Goal: Register for event/course

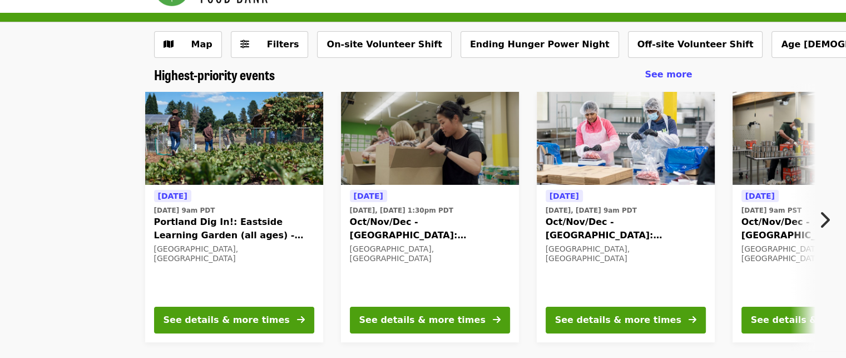
scroll to position [56, 0]
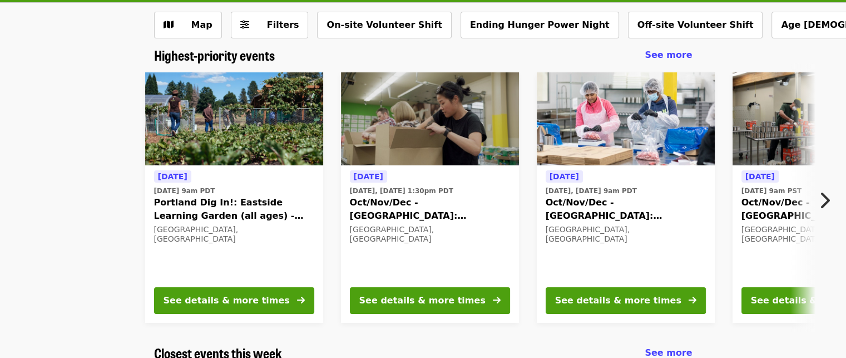
click at [826, 196] on icon "chevron-right icon" at bounding box center [824, 200] width 11 height 21
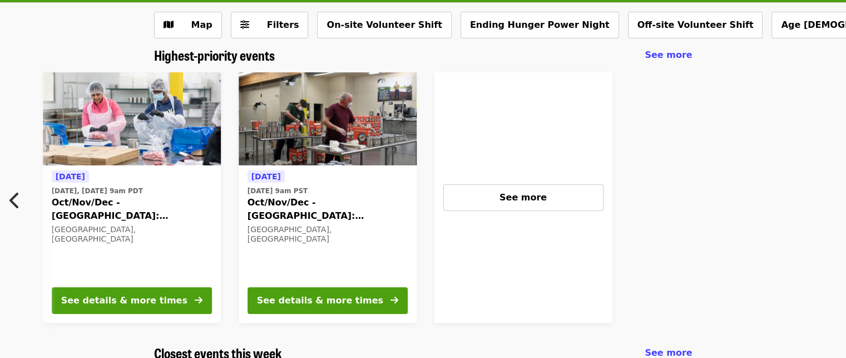
scroll to position [0, 499]
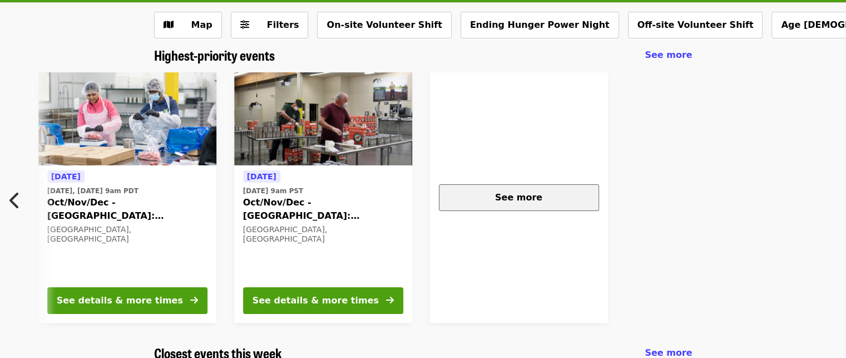
click at [549, 195] on div "See more" at bounding box center [518, 197] width 141 height 13
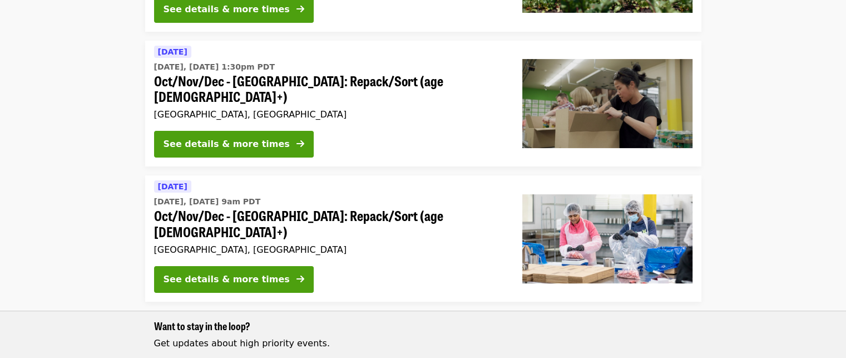
scroll to position [167, 0]
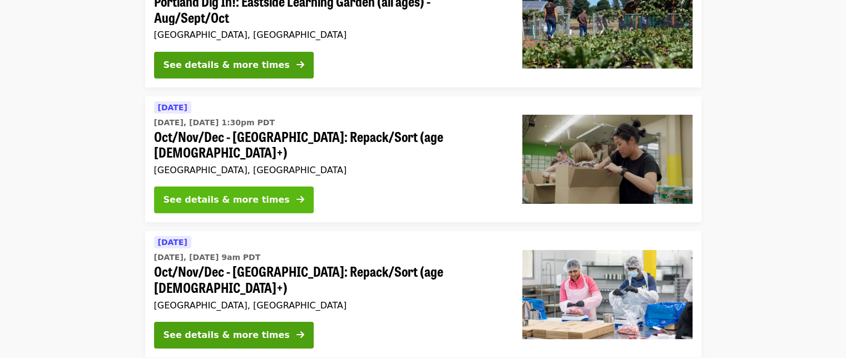
click at [205, 193] on div "See details & more times" at bounding box center [227, 199] width 126 height 13
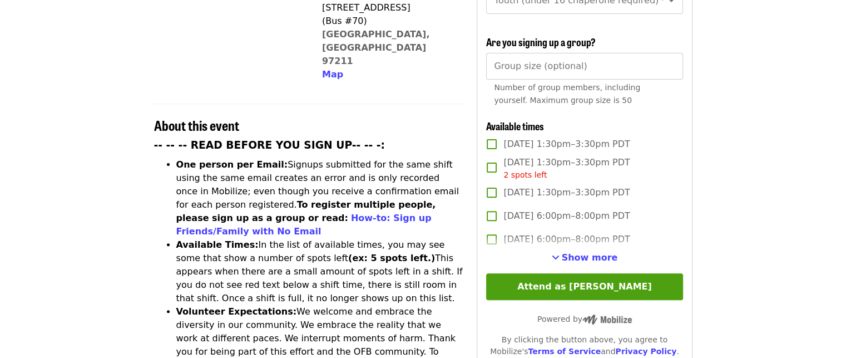
scroll to position [278, 0]
